Goal: Task Accomplishment & Management: Use online tool/utility

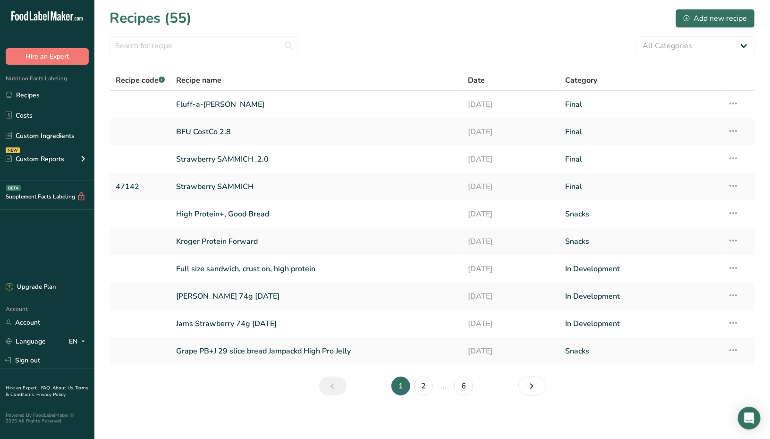
click at [290, 376] on section "Recipes (55) Add new recipe All Categories Archive Baked Goods [GEOGRAPHIC_DATA…" at bounding box center [431, 205] width 675 height 410
click at [233, 135] on link "BFU CostCo 2.8" at bounding box center [316, 132] width 280 height 20
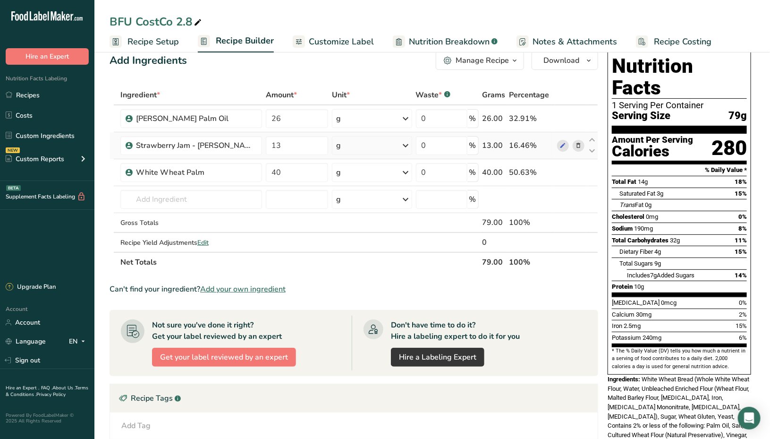
scroll to position [18, 0]
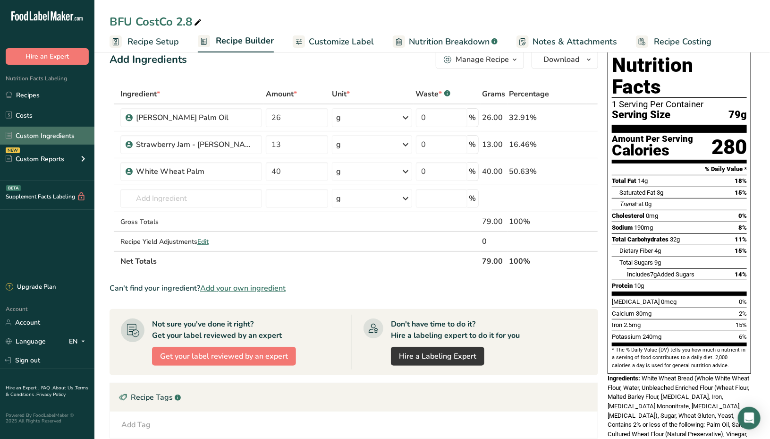
click at [54, 135] on link "Custom Ingredients" at bounding box center [47, 136] width 94 height 18
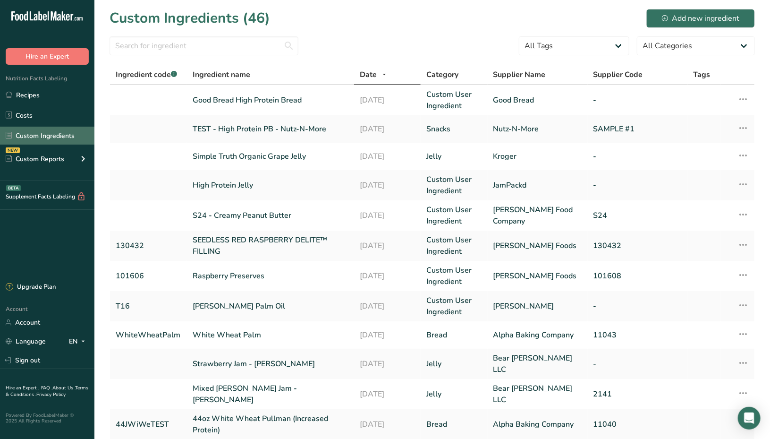
click at [55, 137] on link "Custom Ingredients" at bounding box center [47, 136] width 94 height 18
click at [157, 48] on input "text" at bounding box center [204, 45] width 189 height 19
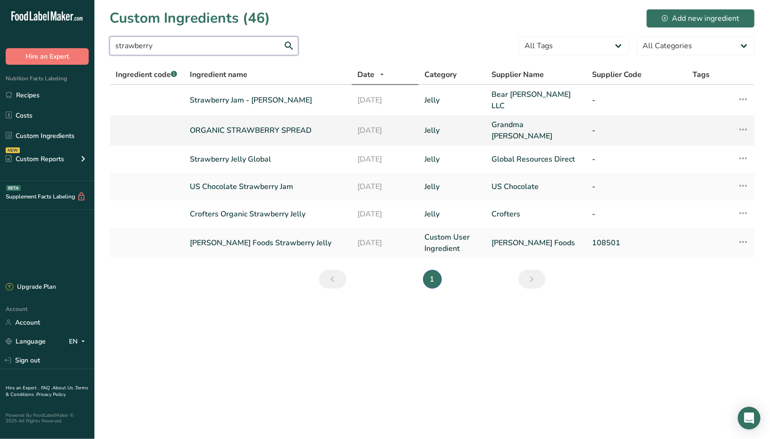
type input "strawberry"
click at [247, 128] on link "ORGANIC STRAWBERRY SPREAD" at bounding box center [268, 130] width 156 height 11
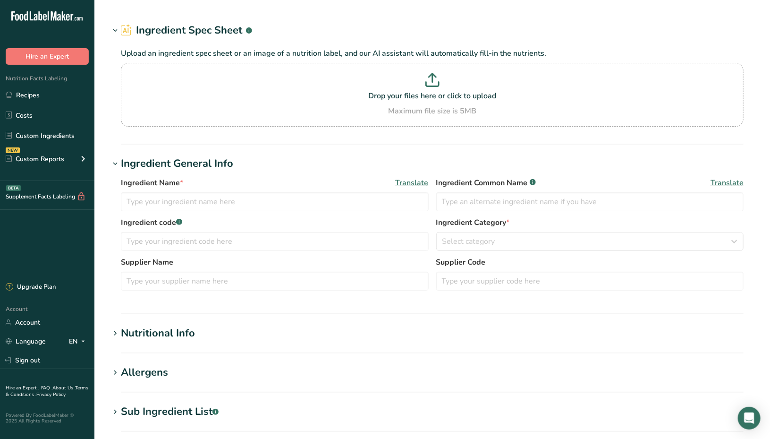
type input "ORGANIC STRAWBERRY SPREAD"
type input "Organic Strawberry Spread"
type input "Grandma [PERSON_NAME]"
type input "18"
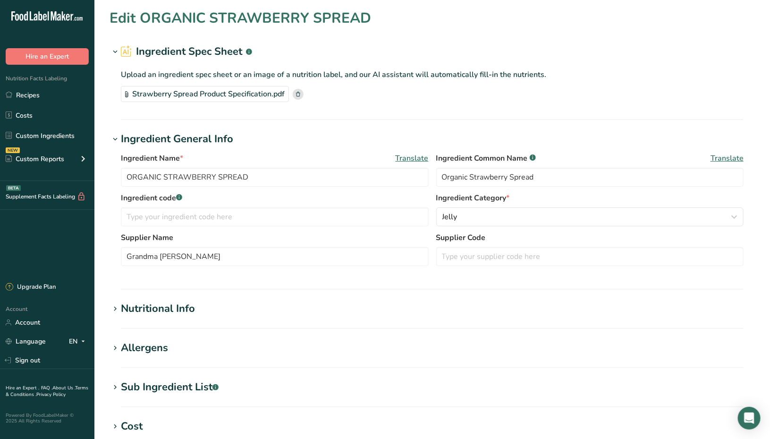
click at [146, 311] on div "Nutritional Info" at bounding box center [158, 309] width 74 height 16
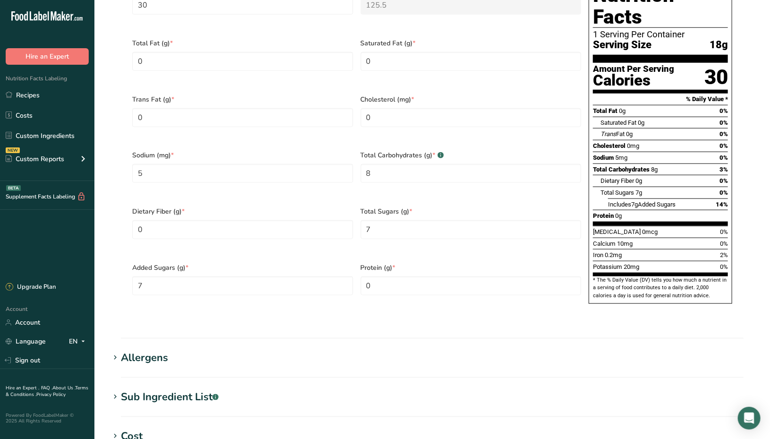
scroll to position [431, 0]
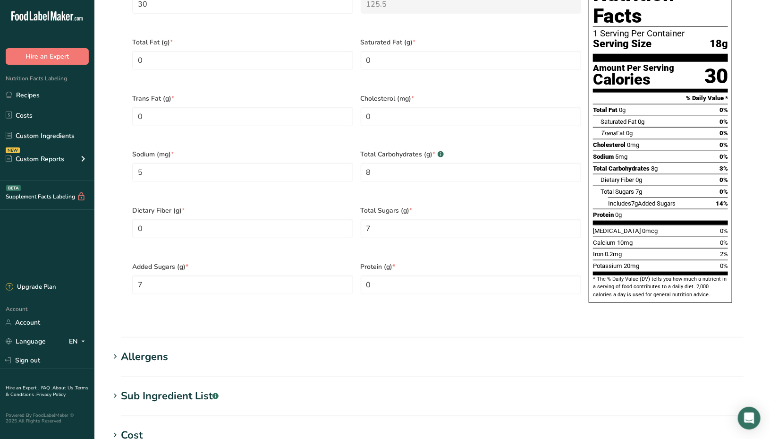
click at [145, 388] on div "Sub Ingredient List .a-a{fill:#347362;}.b-a{fill:#fff;}" at bounding box center [170, 396] width 98 height 16
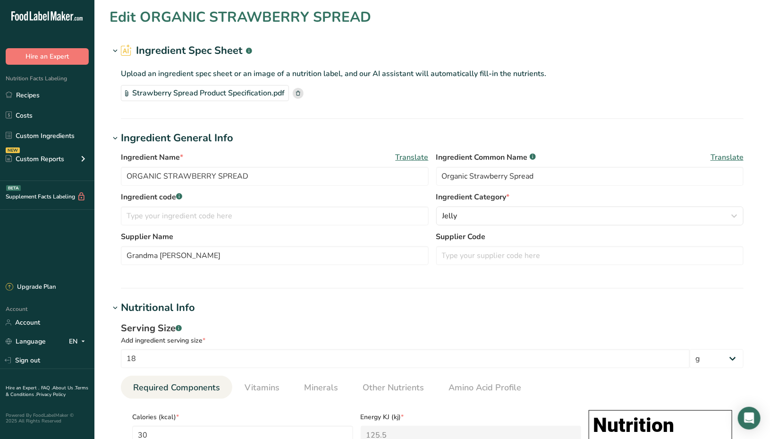
scroll to position [0, 0]
click at [35, 131] on link "Custom Ingredients" at bounding box center [47, 136] width 94 height 18
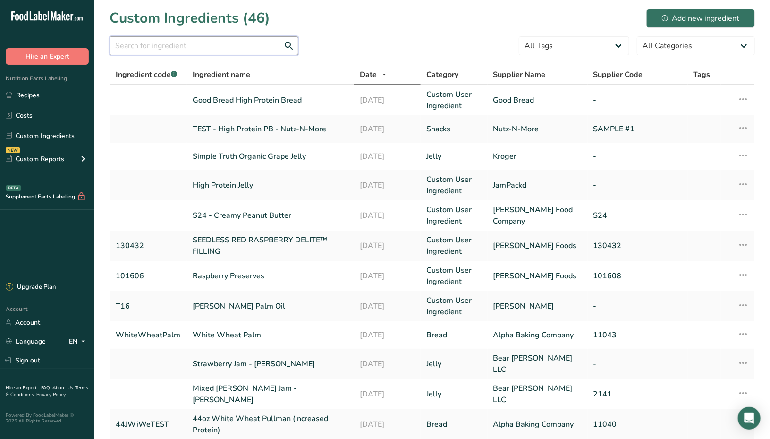
click at [210, 38] on input "text" at bounding box center [204, 45] width 189 height 19
type input "strawberry"
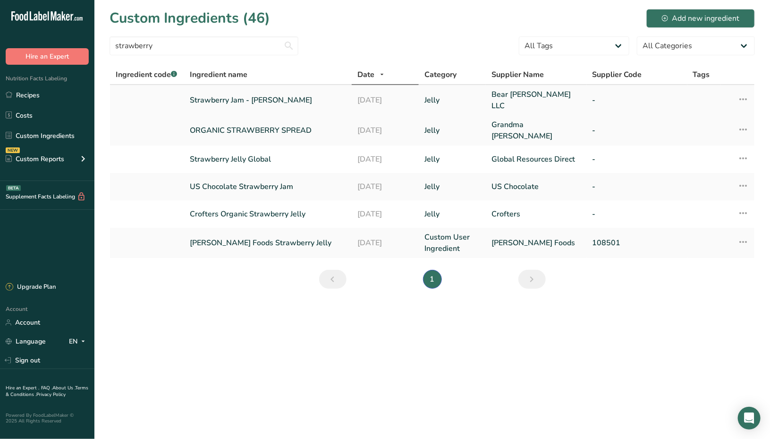
click at [741, 96] on icon at bounding box center [742, 99] width 11 height 17
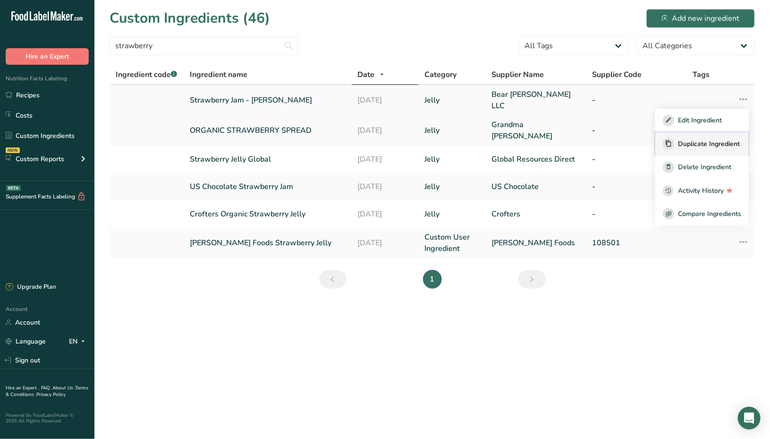
click at [692, 143] on span "Duplicate Ingredient" at bounding box center [709, 144] width 62 height 10
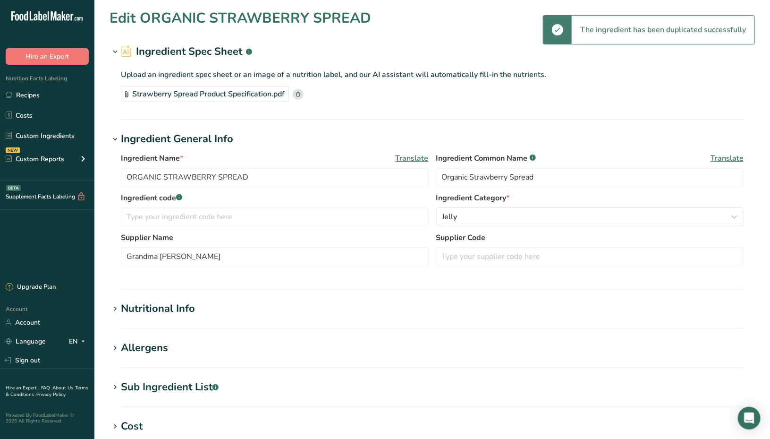
type input "Strawberry Jam - [PERSON_NAME] - copy"
type input "Strawberry Jam"
type input "Bear [PERSON_NAME] LLC"
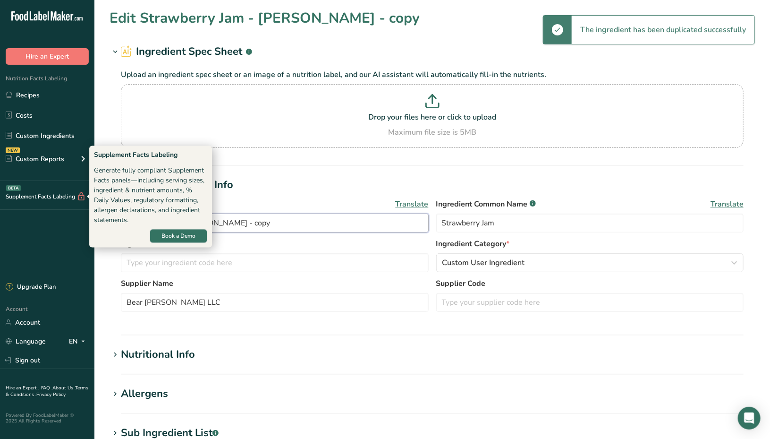
drag, startPoint x: 250, startPoint y: 219, endPoint x: 59, endPoint y: 197, distance: 192.5
click at [59, 197] on div ".a-20{fill:#fff;} Hire an Expert Nutrition Facts Labeling Recipes Costs Custom …" at bounding box center [385, 362] width 770 height 724
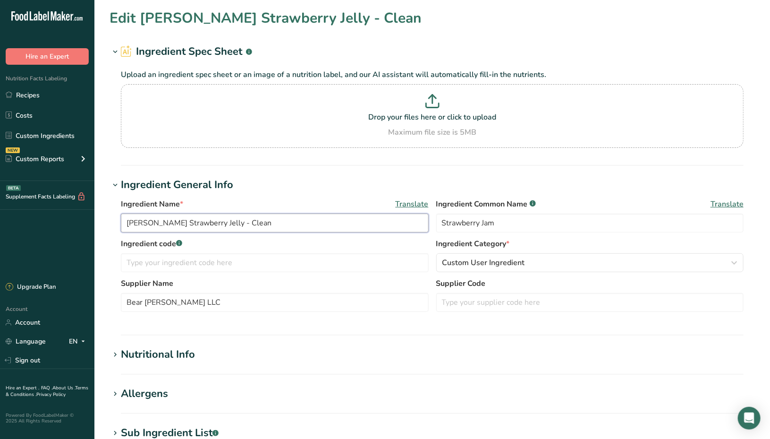
click at [202, 221] on input "[PERSON_NAME] Strawberry Jelly - Clean" at bounding box center [275, 222] width 308 height 19
type input "[PERSON_NAME] Strawberry JAM - Clean"
type input "Custom"
type input "[PERSON_NAME]"
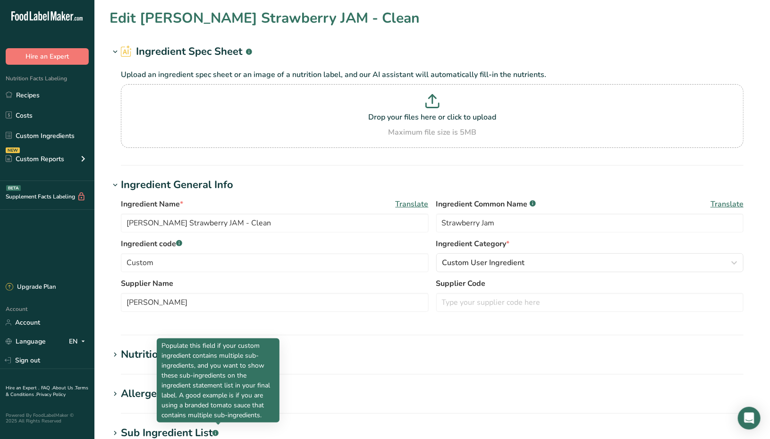
click at [116, 355] on icon at bounding box center [115, 354] width 8 height 13
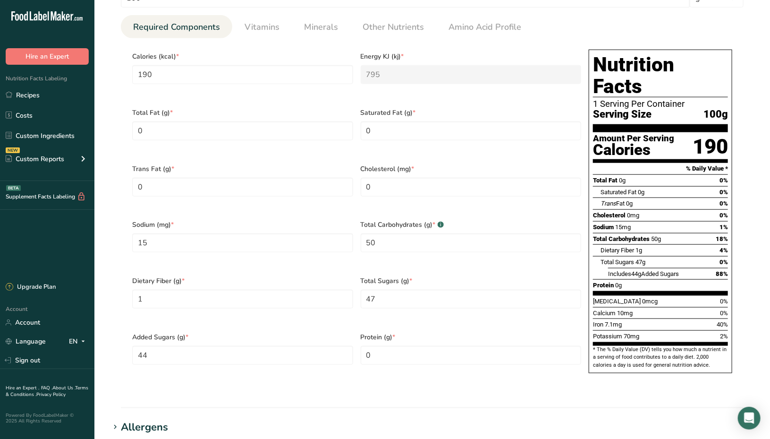
scroll to position [440, 0]
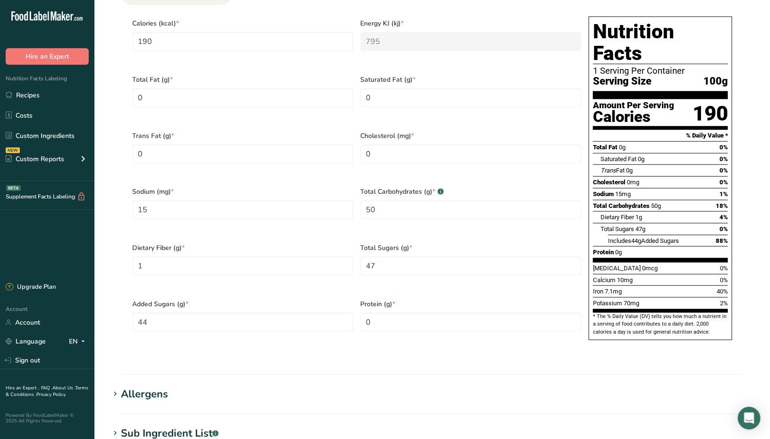
click at [132, 386] on div "Allergens" at bounding box center [144, 394] width 47 height 16
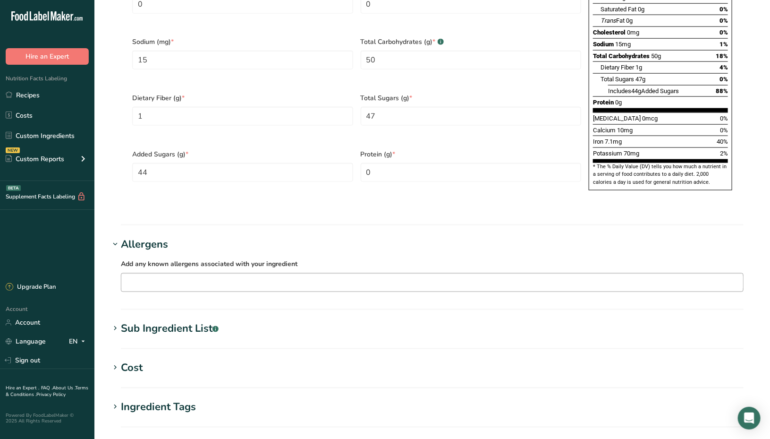
scroll to position [592, 0]
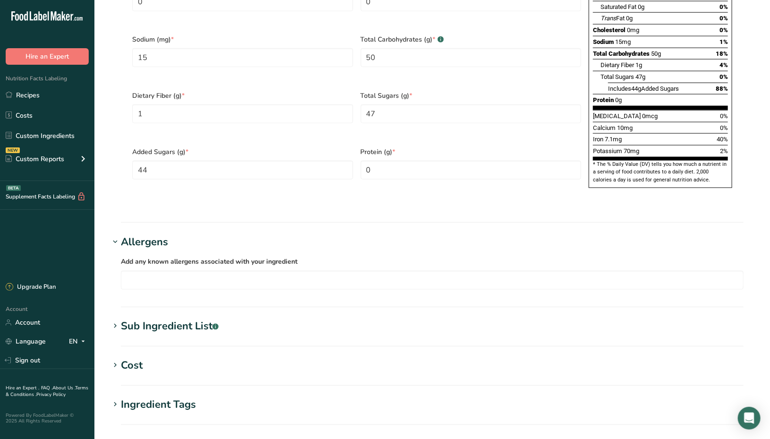
click at [152, 319] on div "Sub Ingredient List .a-a{fill:#347362;}.b-a{fill:#fff;}" at bounding box center [170, 327] width 98 height 16
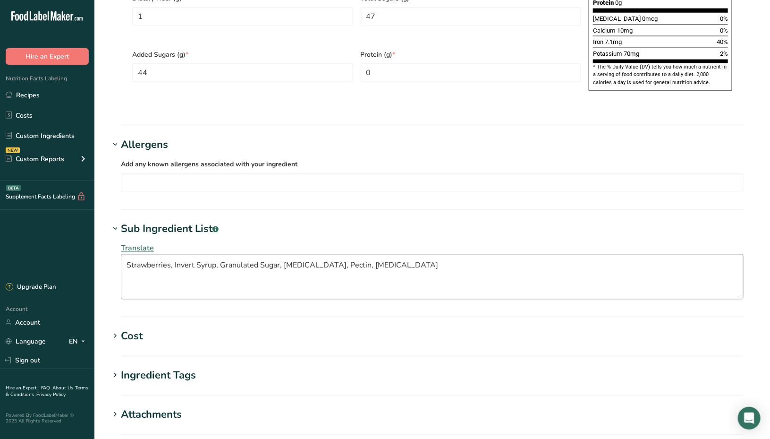
scroll to position [692, 0]
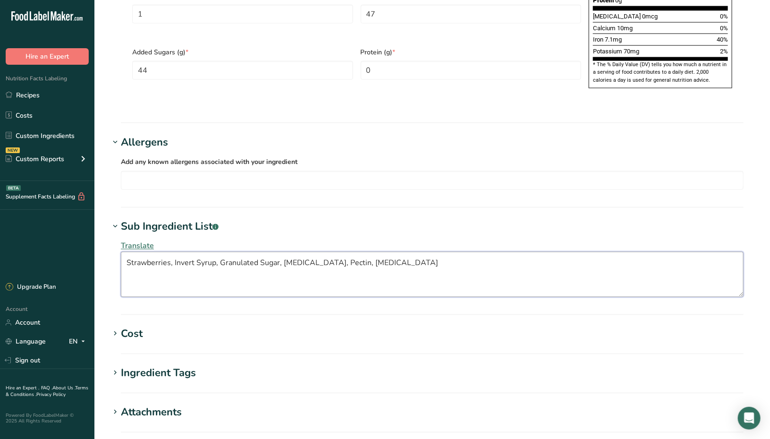
drag, startPoint x: 366, startPoint y: 243, endPoint x: 93, endPoint y: 230, distance: 274.1
paste textarea "Sugar, Water, Lemon Juice, Pectin"
type textarea "Strawberries, Sugar, Water, Lemon Juice, Pectin"
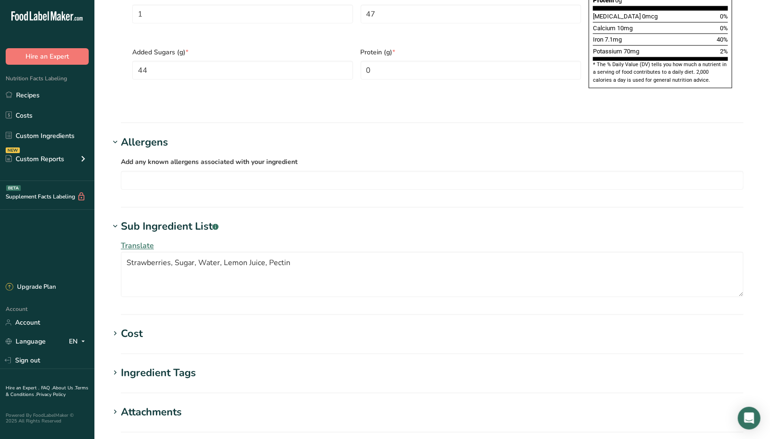
click at [242, 326] on h1 "Cost" at bounding box center [432, 334] width 645 height 16
click at [195, 363] on input "Price($) .a-a{fill:#347362;}.b-a{fill:#fff;}" at bounding box center [174, 372] width 107 height 19
type input "1.45"
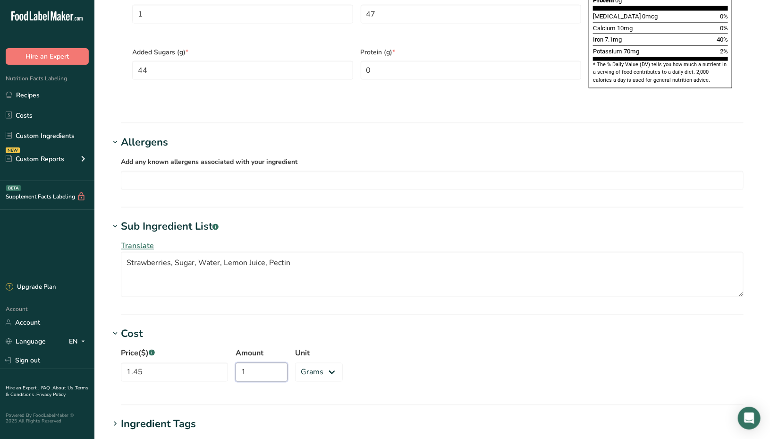
type input "1"
select select "12"
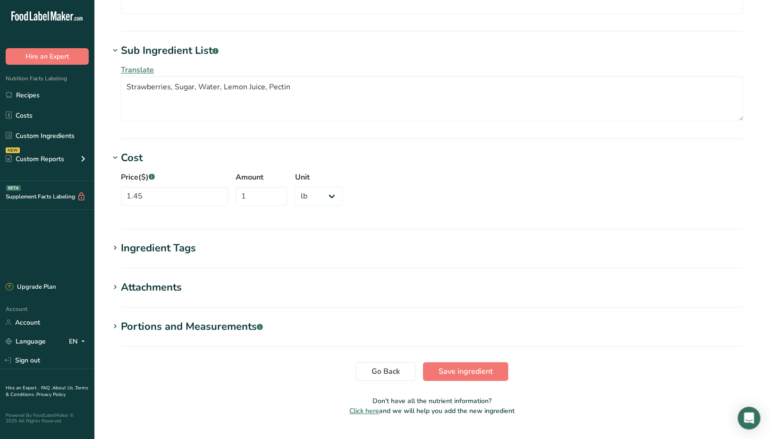
click at [244, 201] on section "Cost Price($) .a-a{fill:#347362;}.b-a{fill:#fff;} 1.45 Amount 1 Unit Grams kg m…" at bounding box center [432, 190] width 645 height 79
click at [176, 280] on div "Attachments" at bounding box center [151, 288] width 61 height 16
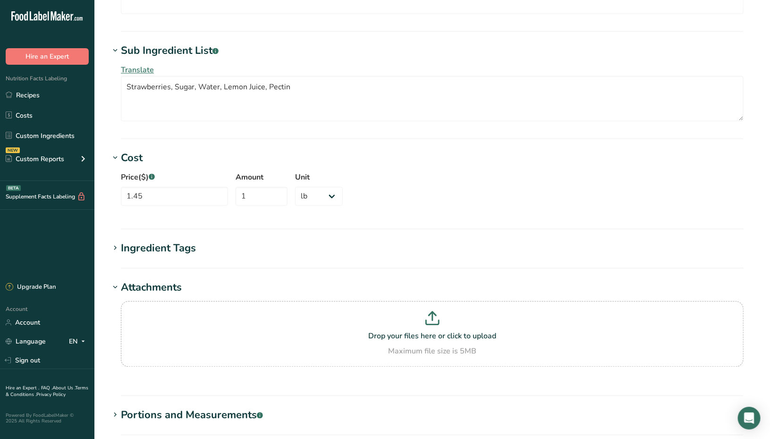
click at [197, 407] on div "Portions and Measurements .a-a{fill:#347362;}.b-a{fill:#fff;}" at bounding box center [192, 415] width 142 height 16
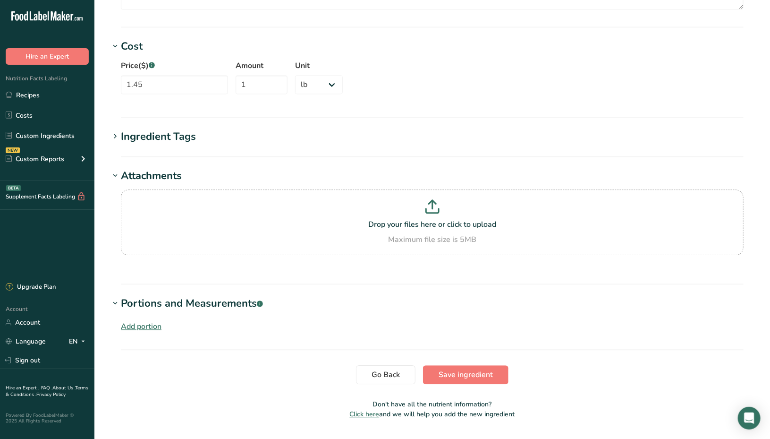
scroll to position [981, 0]
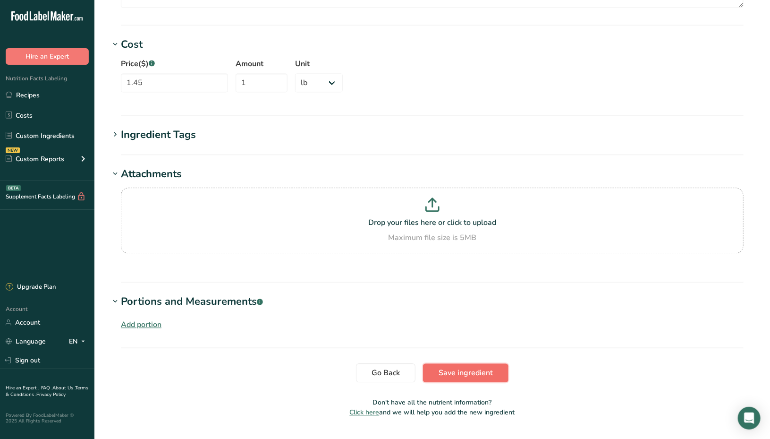
click at [460, 367] on span "Save ingredient" at bounding box center [466, 372] width 54 height 11
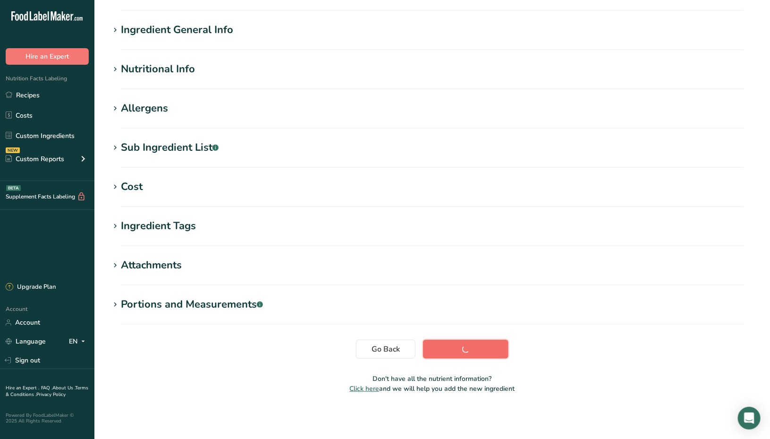
scroll to position [61, 0]
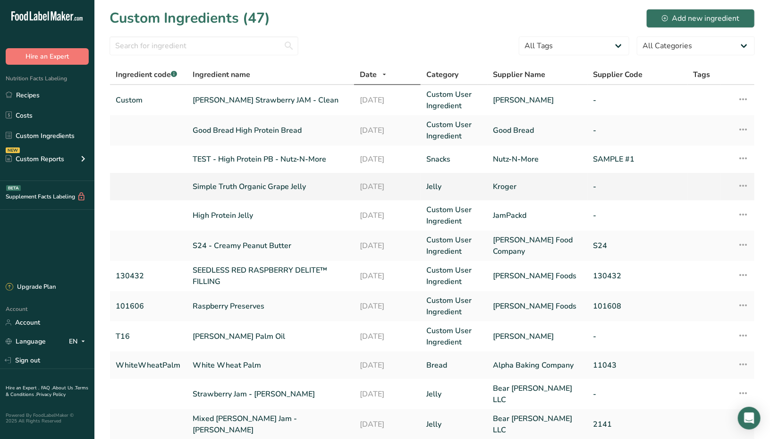
click at [230, 182] on link "Simple Truth Organic Grape Jelly" at bounding box center [270, 186] width 155 height 11
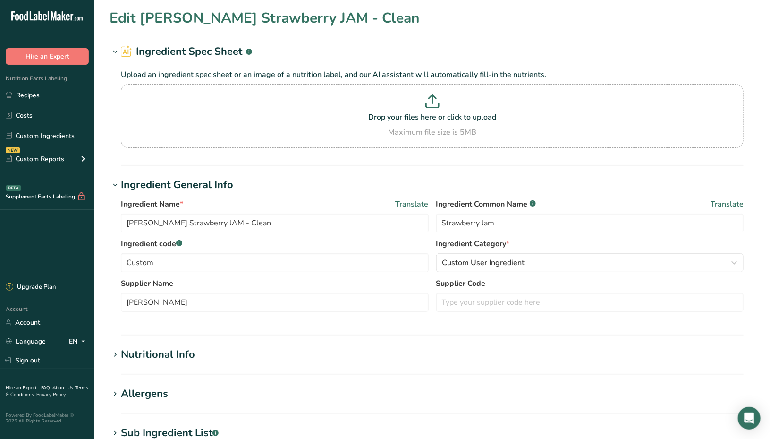
type input "Simple Truth Organic Grape Jelly"
type input "Organic Grape Jelly"
type input "Kroger"
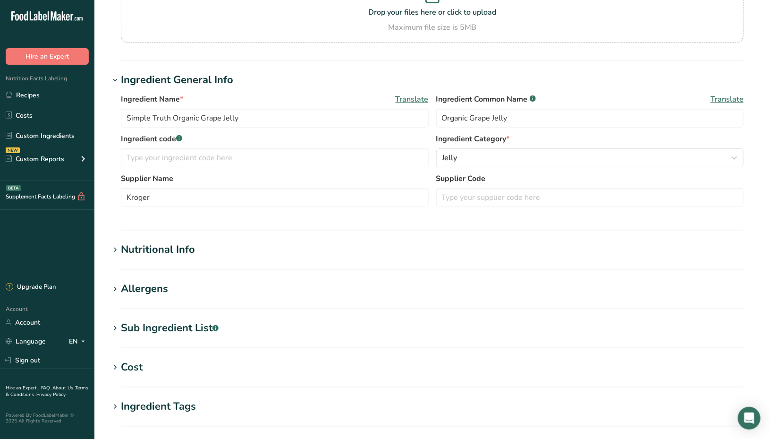
scroll to position [107, 0]
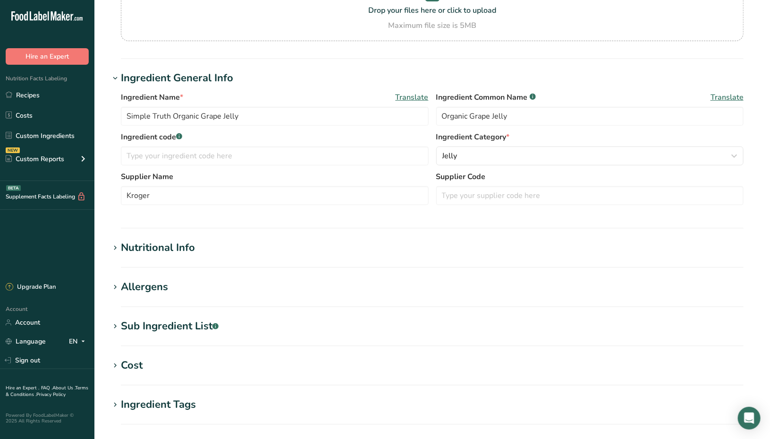
click at [321, 249] on h1 "Nutritional Info" at bounding box center [432, 248] width 645 height 16
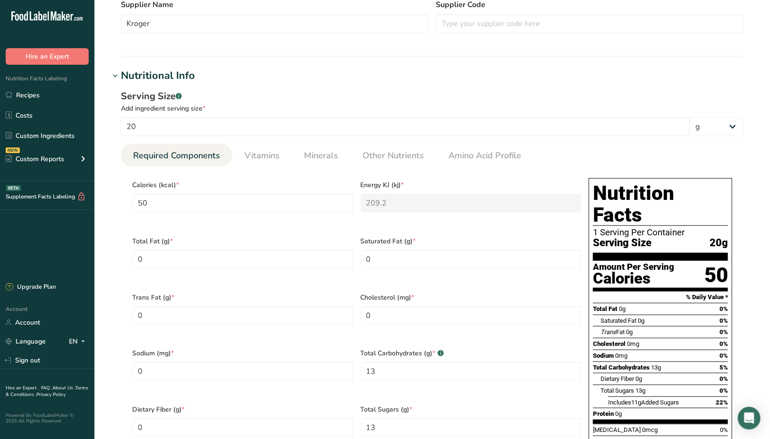
scroll to position [279, 0]
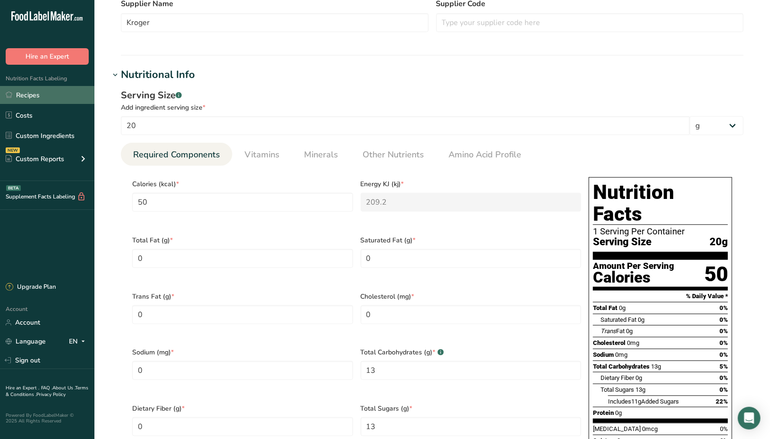
click at [27, 103] on link "Recipes" at bounding box center [47, 95] width 94 height 18
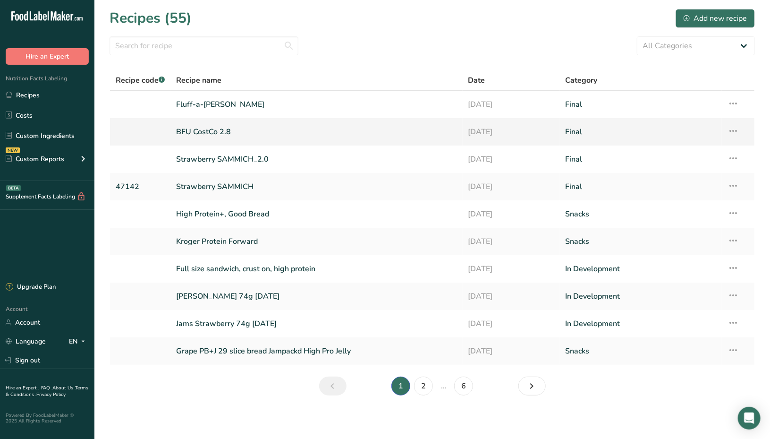
click at [215, 132] on link "BFU CostCo 2.8" at bounding box center [316, 132] width 280 height 20
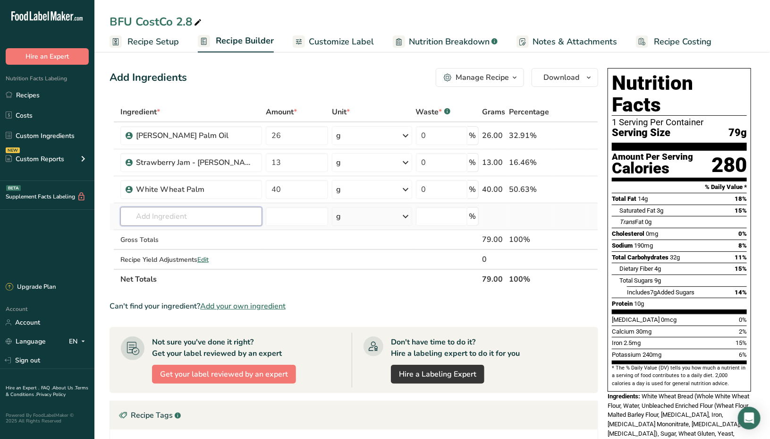
click at [203, 217] on input "text" at bounding box center [191, 216] width 142 height 19
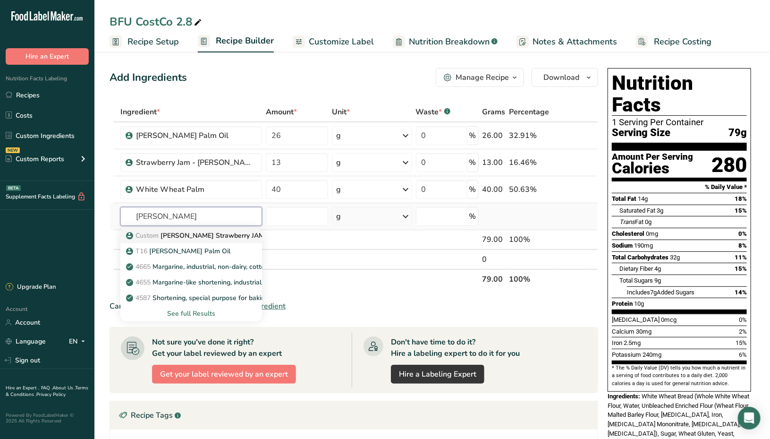
type input "[PERSON_NAME]"
click at [184, 237] on p "Custom [PERSON_NAME] Strawberry JAM - Clean" at bounding box center [208, 235] width 160 height 10
type input "[PERSON_NAME] Strawberry JAM - Clean"
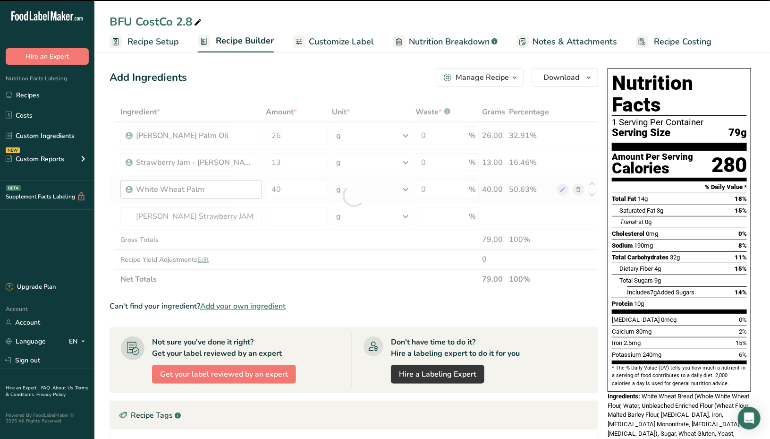
type input "0"
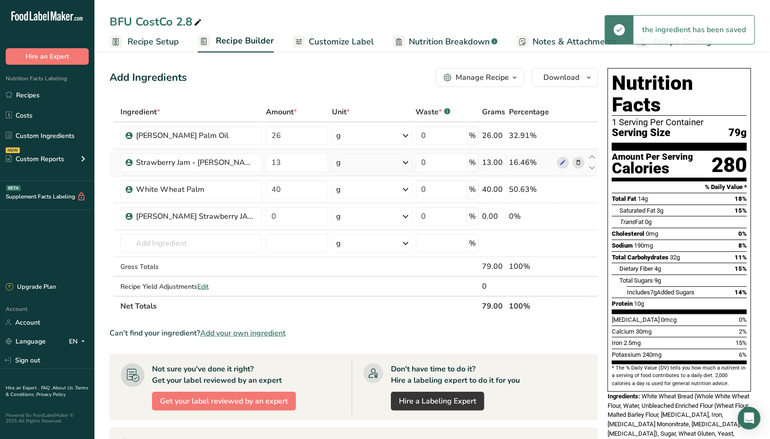
click at [576, 162] on icon at bounding box center [578, 163] width 7 height 10
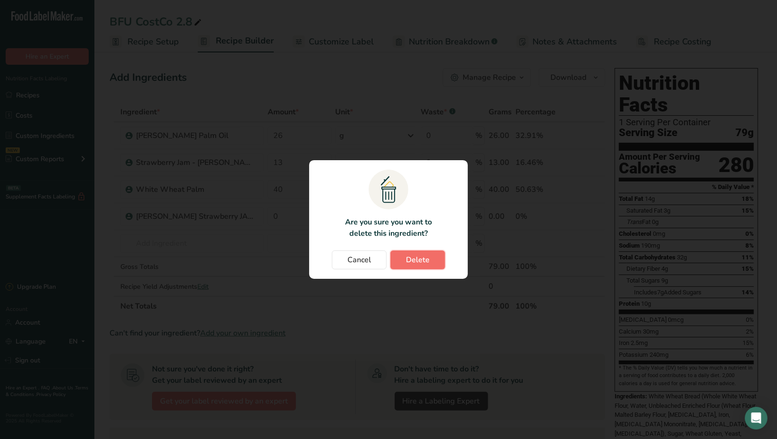
click at [411, 262] on span "Delete" at bounding box center [418, 259] width 24 height 11
type input "40"
type input "0"
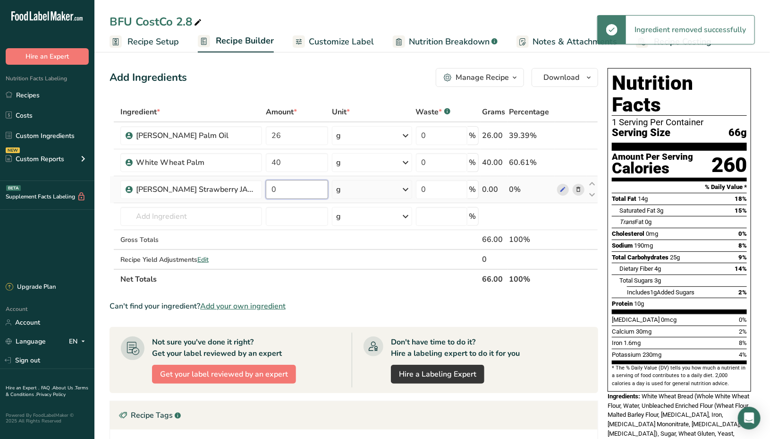
click at [278, 189] on input "0" at bounding box center [297, 189] width 62 height 19
type input "13"
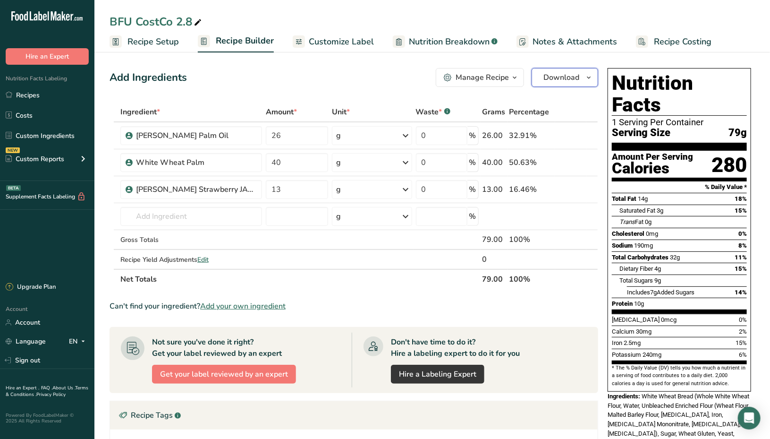
click at [571, 77] on span "Download" at bounding box center [561, 77] width 36 height 11
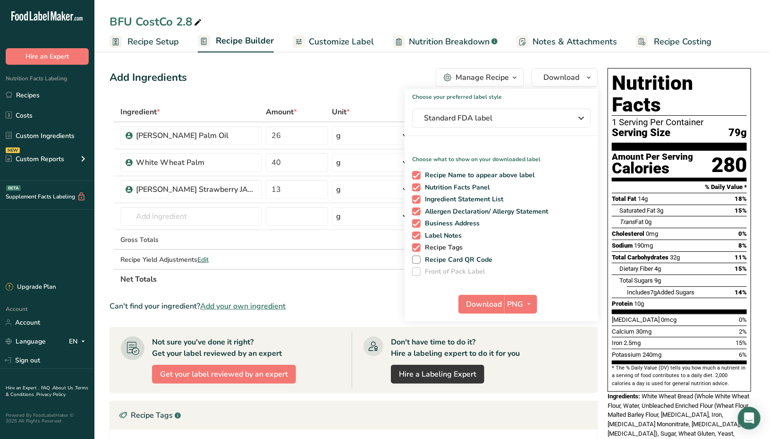
click at [434, 246] on span "Recipe Tags" at bounding box center [442, 247] width 42 height 8
click at [418, 246] on input "Recipe Tags" at bounding box center [415, 247] width 6 height 6
checkbox input "false"
click at [441, 239] on span "Label Notes" at bounding box center [442, 235] width 42 height 8
click at [418, 238] on input "Label Notes" at bounding box center [415, 235] width 6 height 6
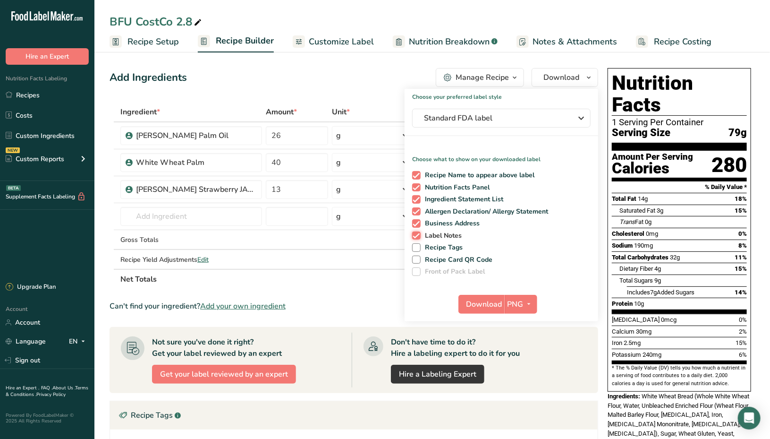
checkbox input "false"
click at [466, 220] on span "Business Address" at bounding box center [450, 223] width 59 height 8
click at [418, 220] on input "Business Address" at bounding box center [415, 223] width 6 height 6
checkbox input "false"
click at [520, 300] on span "PNG" at bounding box center [515, 303] width 16 height 11
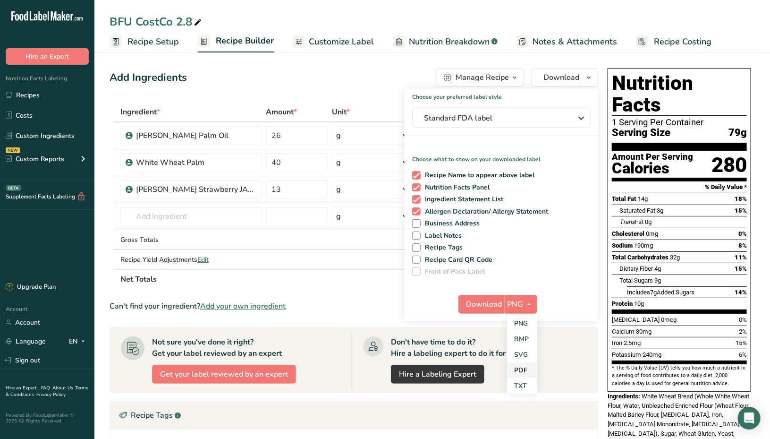
click at [519, 368] on link "PDF" at bounding box center [522, 370] width 30 height 16
click at [496, 307] on span "Download" at bounding box center [485, 303] width 36 height 11
click at [654, 288] on span "7g" at bounding box center [653, 291] width 7 height 7
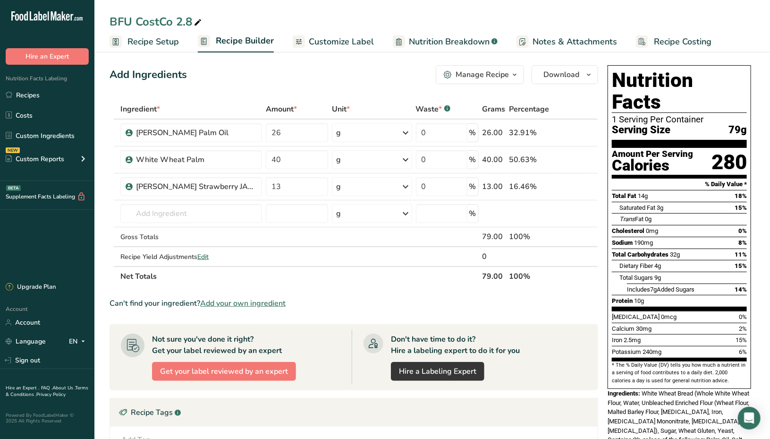
scroll to position [2, 0]
